Goal: Navigation & Orientation: Find specific page/section

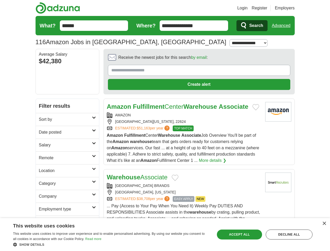
click at [248, 8] on link "Login" at bounding box center [242, 8] width 10 height 6
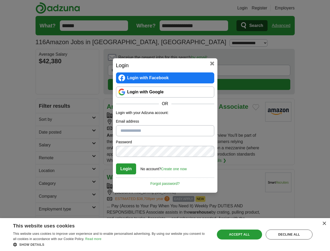
click at [283, 26] on div "Login Login with Facebook Login with Google OR Login with your Adzuna account: …" at bounding box center [165, 125] width 330 height 251
click at [185, 59] on div "Login Login with Facebook Login with Google OR Login with your Adzuna account: …" at bounding box center [165, 125] width 105 height 134
click at [306, 59] on div "Login Login with Facebook Login with Google OR Login with your Adzuna account: …" at bounding box center [165, 125] width 330 height 251
click at [44, 94] on div "Login Login with Facebook Login with Google OR Login with your Adzuna account: …" at bounding box center [165, 125] width 330 height 251
click at [44, 107] on div "Login Login with Facebook Login with Google OR Login with your Adzuna account: …" at bounding box center [165, 125] width 330 height 251
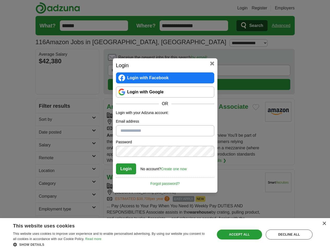
click at [44, 120] on div "Login Login with Facebook Login with Google OR Login with your Adzuna account: …" at bounding box center [165, 125] width 330 height 251
click at [44, 133] on div "Login Login with Facebook Login with Google OR Login with your Adzuna account: …" at bounding box center [165, 125] width 330 height 251
click at [44, 145] on div "Login Login with Facebook Login with Google OR Login with your Adzuna account: …" at bounding box center [165, 125] width 330 height 251
